Goal: Transaction & Acquisition: Obtain resource

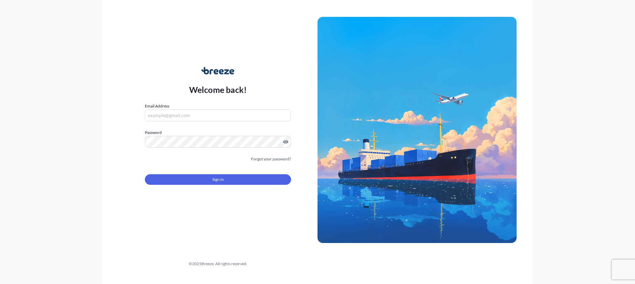
type input "[EMAIL_ADDRESS][DOMAIN_NAME]"
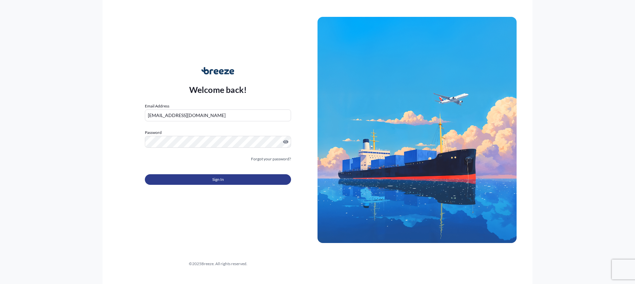
click at [219, 178] on span "Sign In" at bounding box center [218, 179] width 12 height 7
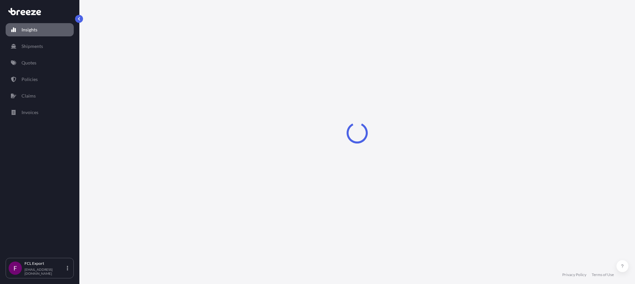
select select "2025"
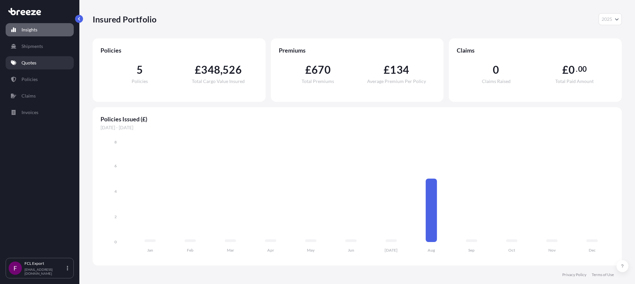
click at [42, 62] on link "Quotes" at bounding box center [40, 62] width 68 height 13
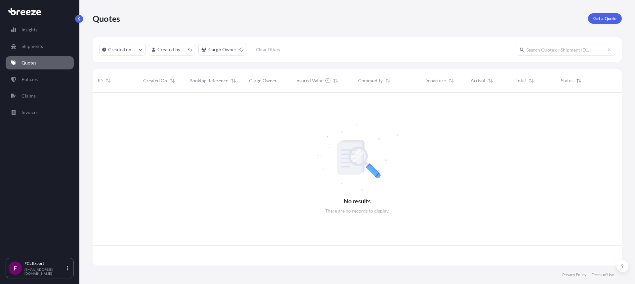
scroll to position [172, 524]
click at [605, 17] on p "Get a Quote" at bounding box center [604, 18] width 23 height 7
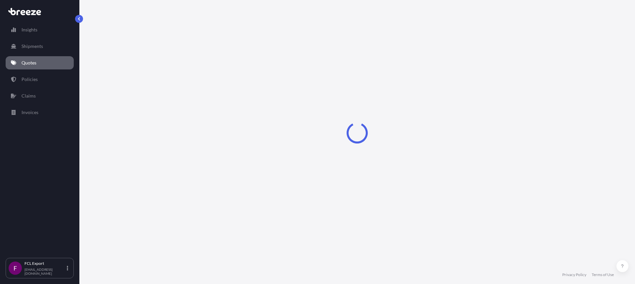
select select "Road"
select select "Sea"
select select "1"
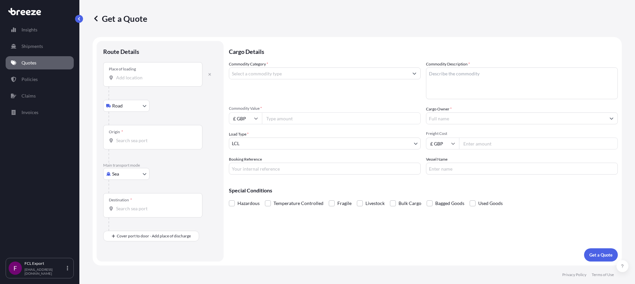
click at [132, 76] on input "Place of loading" at bounding box center [155, 77] width 78 height 7
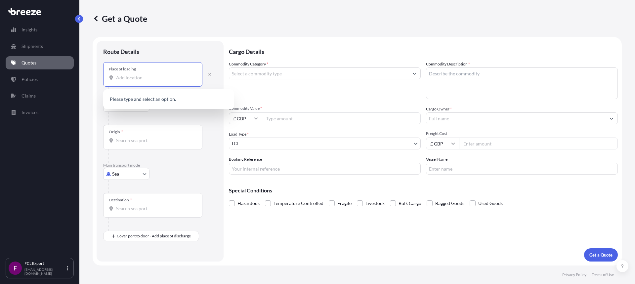
click at [136, 68] on div "Place of loading" at bounding box center [122, 68] width 27 height 5
click at [136, 74] on input "Place of loading" at bounding box center [155, 77] width 78 height 7
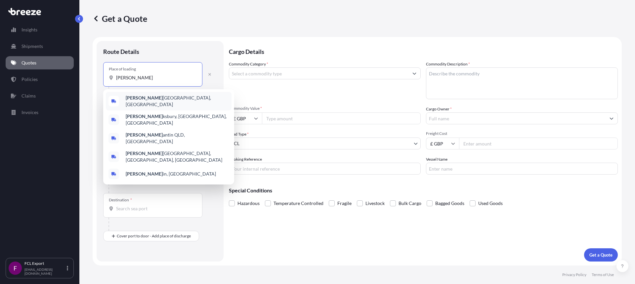
click at [157, 98] on span "[PERSON_NAME] kesbury, [GEOGRAPHIC_DATA]" at bounding box center [177, 101] width 103 height 13
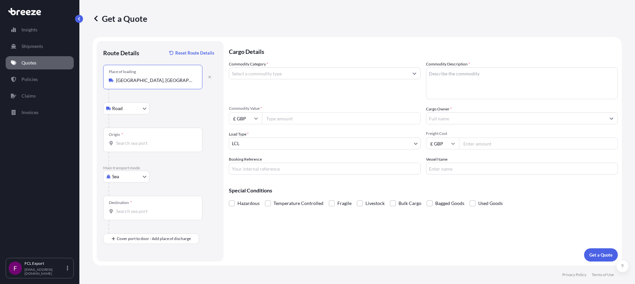
type input "[GEOGRAPHIC_DATA], [GEOGRAPHIC_DATA]"
click at [131, 111] on body "5 options available. Insights Shipments Quotes Policies Claims Invoices F FCL E…" at bounding box center [317, 142] width 635 height 284
click at [144, 142] on input "Origin *" at bounding box center [155, 143] width 78 height 7
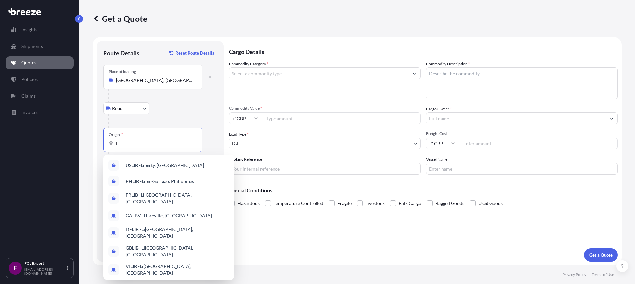
type input "l"
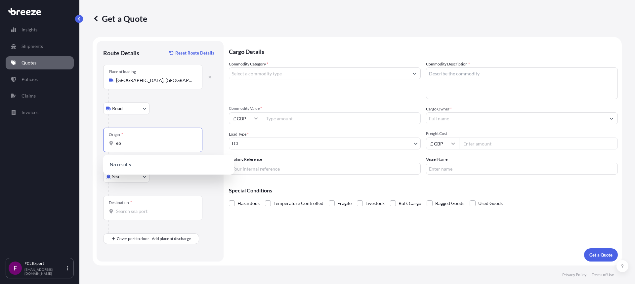
type input "e"
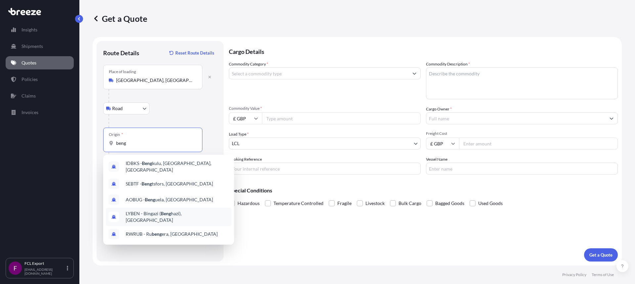
click at [144, 215] on span "LYBEN - Bingazi ( [PERSON_NAME]), [GEOGRAPHIC_DATA]" at bounding box center [177, 216] width 103 height 13
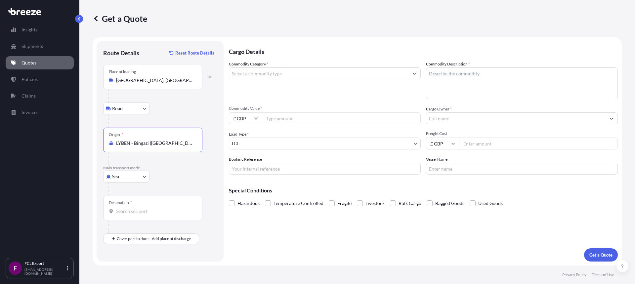
type input "LYBEN - Bingazi ([GEOGRAPHIC_DATA]), [GEOGRAPHIC_DATA]"
click at [150, 209] on input "Destination *" at bounding box center [155, 211] width 78 height 7
click at [184, 146] on input "LYBEN - Bingazi ([GEOGRAPHIC_DATA]), [GEOGRAPHIC_DATA]" at bounding box center [155, 143] width 78 height 7
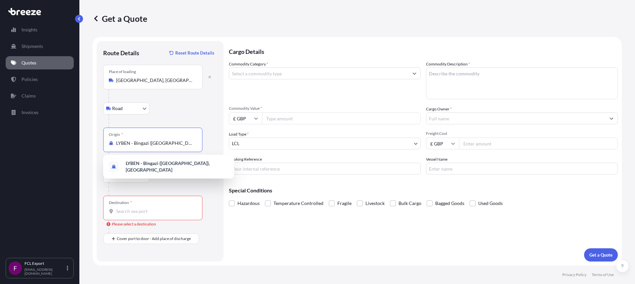
drag, startPoint x: 190, startPoint y: 144, endPoint x: 3, endPoint y: 136, distance: 187.9
click at [4, 136] on div "Insights Shipments Quotes Policies Claims Invoices F FCL Export [EMAIL_ADDRESS]…" at bounding box center [317, 142] width 635 height 284
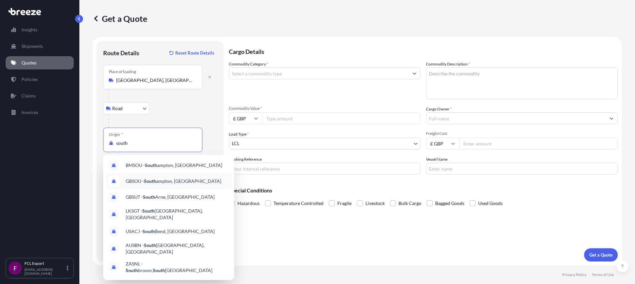
click at [170, 180] on span "GBSOU - [GEOGRAPHIC_DATA], [GEOGRAPHIC_DATA]" at bounding box center [174, 181] width 96 height 7
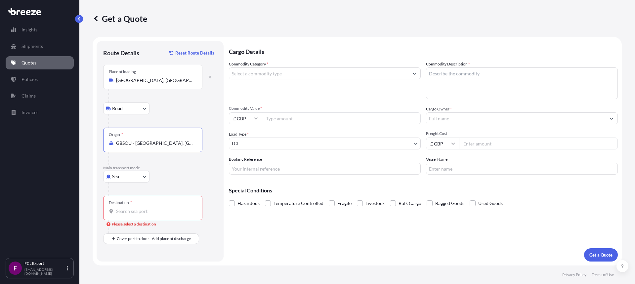
type input "GBSOU - [GEOGRAPHIC_DATA], [GEOGRAPHIC_DATA]"
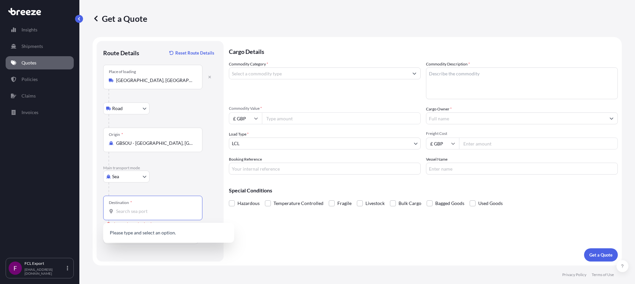
click at [134, 210] on input "Destination * Please select a destination" at bounding box center [155, 211] width 78 height 7
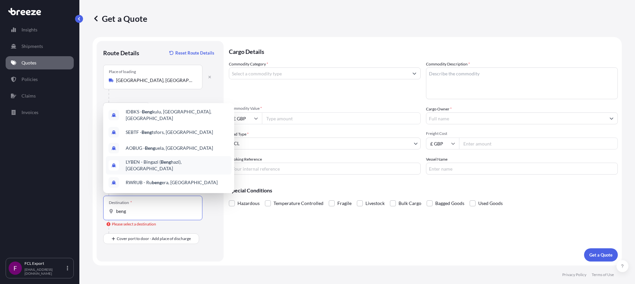
click at [173, 165] on span "LYBEN - Bingazi ( [PERSON_NAME]), [GEOGRAPHIC_DATA]" at bounding box center [177, 165] width 103 height 13
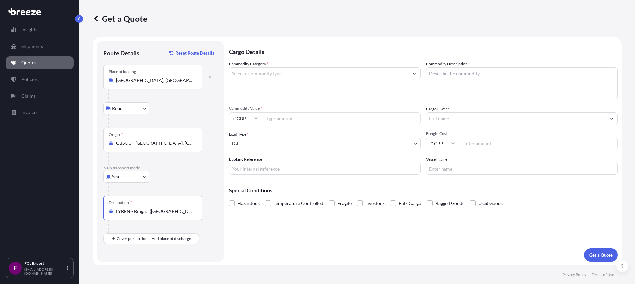
type input "LYBEN - Bingazi ([GEOGRAPHIC_DATA]), [GEOGRAPHIC_DATA]"
click at [257, 74] on input "Commodity Category *" at bounding box center [318, 73] width 179 height 12
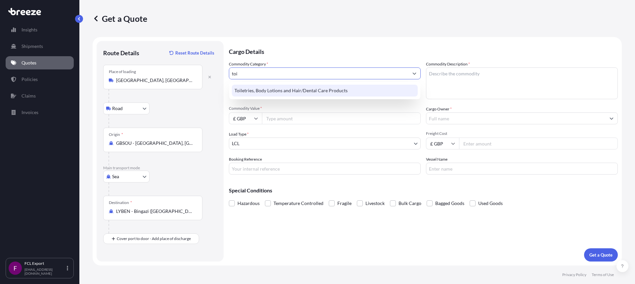
click at [248, 90] on div "Toiletries, Body Lotions and Hair/Dental Care Products" at bounding box center [325, 91] width 186 height 12
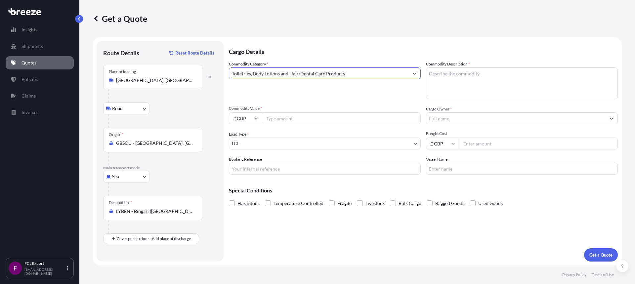
type input "Toiletries, Body Lotions and Hair/Dental Care Products"
click at [445, 75] on textarea "Commodity Description *" at bounding box center [522, 83] width 192 height 32
type textarea "mixed toiletry items"
click at [276, 119] on input "Commodity Value *" at bounding box center [341, 118] width 159 height 12
click at [247, 118] on input "£ GBP" at bounding box center [245, 118] width 33 height 12
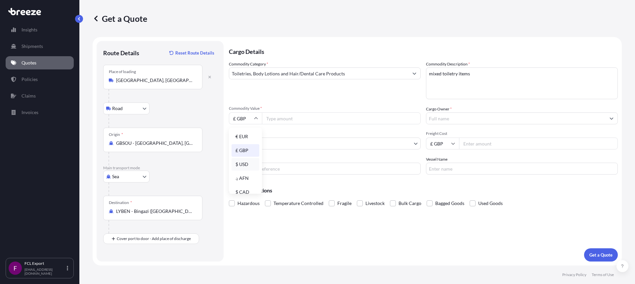
click at [246, 166] on div "$ USD" at bounding box center [245, 164] width 28 height 13
type input "$ USD"
click at [276, 118] on input "Commodity Value *" at bounding box center [341, 118] width 159 height 12
paste input "128978.43"
type input "128978.43"
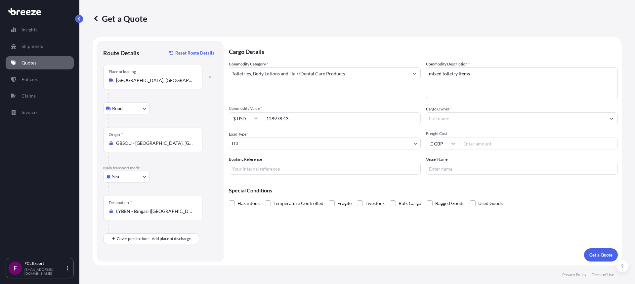
click at [255, 144] on body "Insights Shipments Quotes Policies Claims Invoices F FCL Export [EMAIL_ADDRESS]…" at bounding box center [317, 142] width 635 height 284
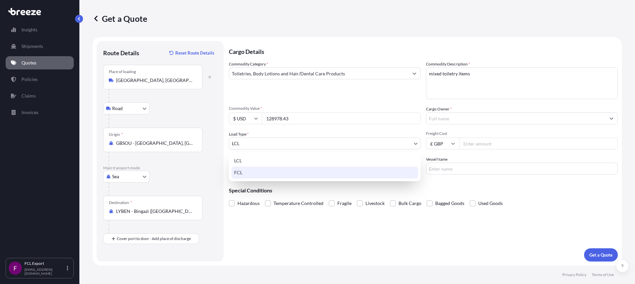
click at [249, 171] on div "FCL" at bounding box center [324, 173] width 186 height 12
select select "2"
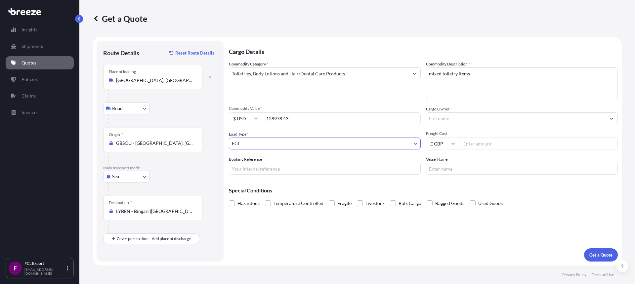
click at [249, 167] on input "Booking Reference" at bounding box center [325, 169] width 192 height 12
click at [247, 170] on input "Booking Reference" at bounding box center [325, 169] width 192 height 12
paste input "79260 Sama"
type input "79260 Sama"
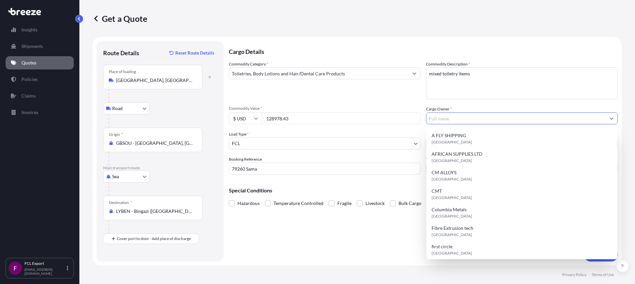
click at [439, 117] on input "Cargo Owner *" at bounding box center [515, 118] width 179 height 12
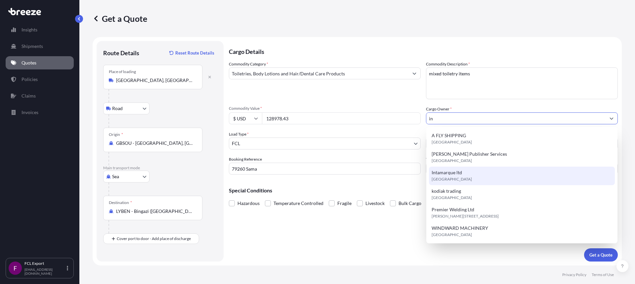
click at [455, 177] on span "[GEOGRAPHIC_DATA]" at bounding box center [451, 179] width 40 height 7
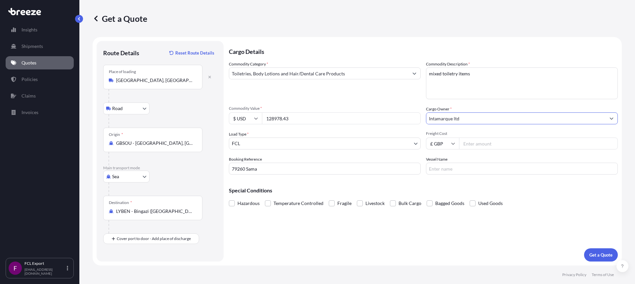
type input "Intamarque ltd"
click at [480, 140] on input "Freight Cost" at bounding box center [538, 143] width 159 height 12
click at [459, 171] on input "Vessel Name" at bounding box center [522, 169] width 192 height 12
click at [246, 205] on span "Hazardous" at bounding box center [248, 203] width 22 height 10
click at [229, 198] on input "Hazardous" at bounding box center [229, 198] width 0 height 0
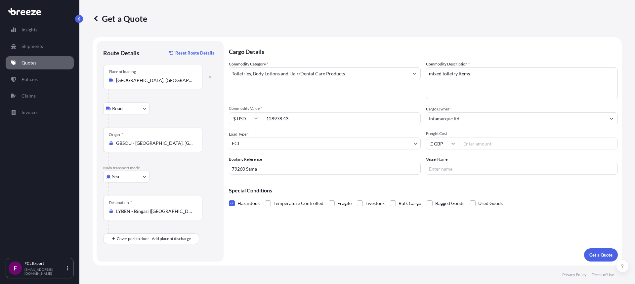
click at [475, 145] on input "Freight Cost" at bounding box center [538, 143] width 159 height 12
type input "2852"
click at [533, 231] on div "Cargo Details Commodity Category * Toiletries, Body Lotions and Hair/Dental Car…" at bounding box center [423, 151] width 389 height 220
click at [600, 252] on p "Get a Quote" at bounding box center [600, 255] width 23 height 7
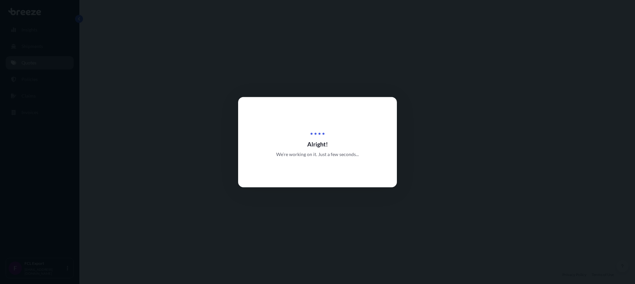
select select "Road"
select select "Sea"
select select "2"
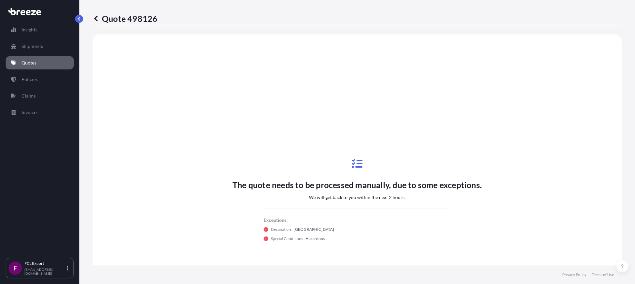
scroll to position [225, 0]
